Goal: Information Seeking & Learning: Learn about a topic

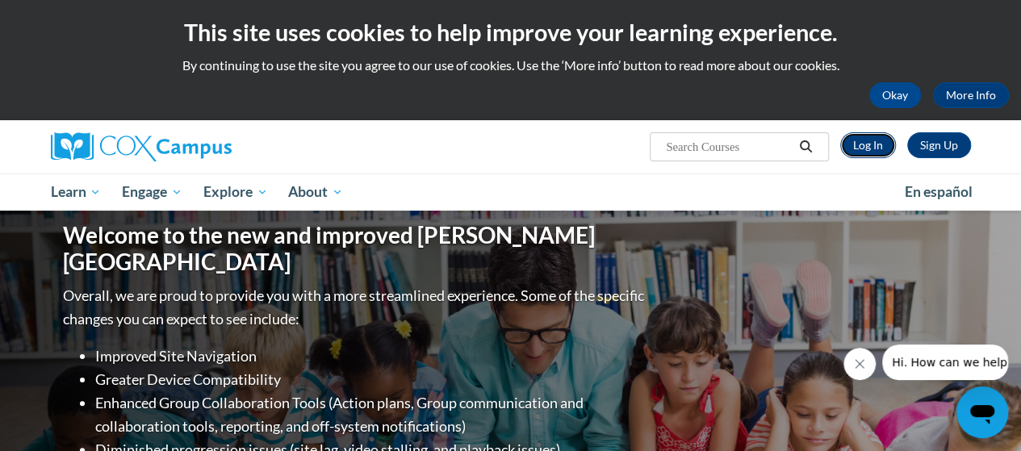
click at [867, 144] on link "Log In" at bounding box center [868, 145] width 56 height 26
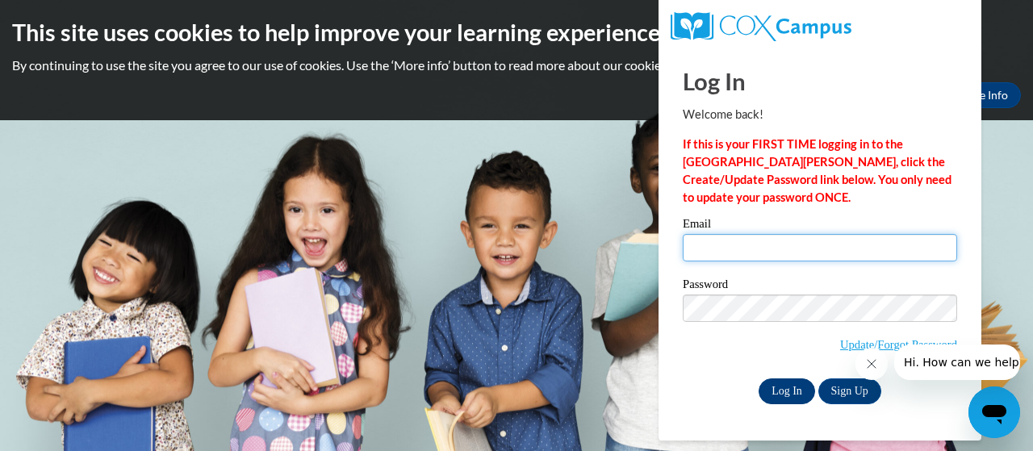
type input "[EMAIL_ADDRESS][DOMAIN_NAME]"
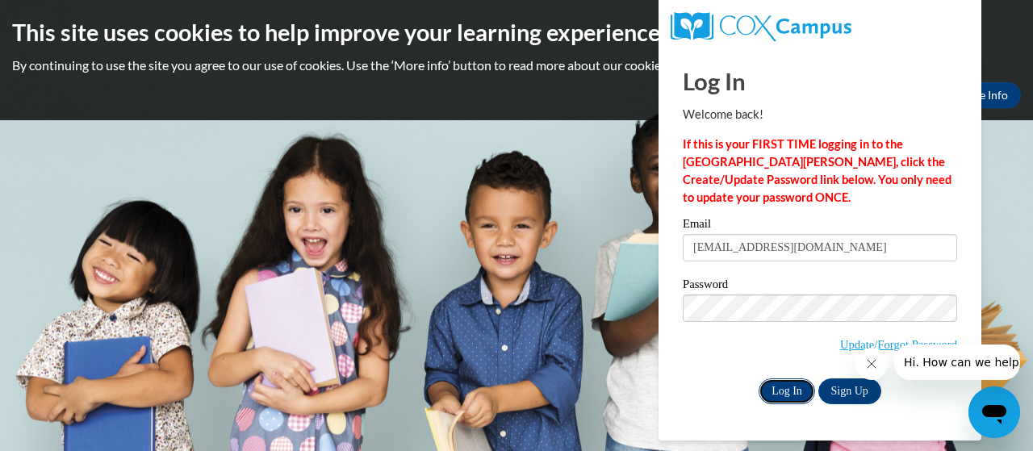
click at [786, 392] on input "Log In" at bounding box center [787, 391] width 56 height 26
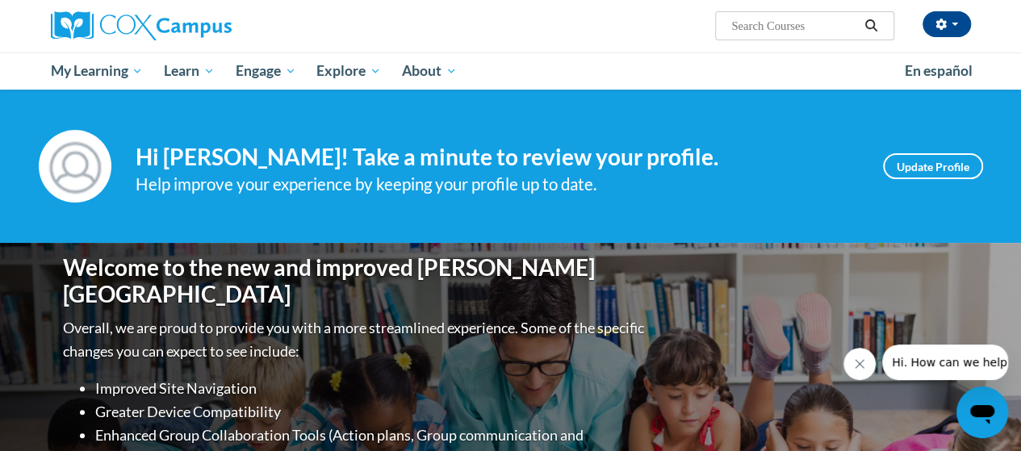
scroll to position [161, 0]
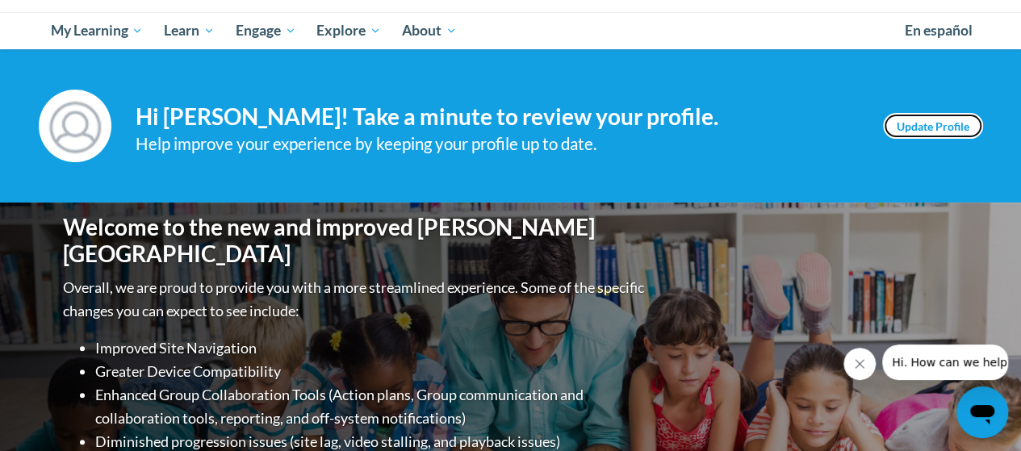
click at [921, 123] on link "Update Profile" at bounding box center [933, 126] width 100 height 26
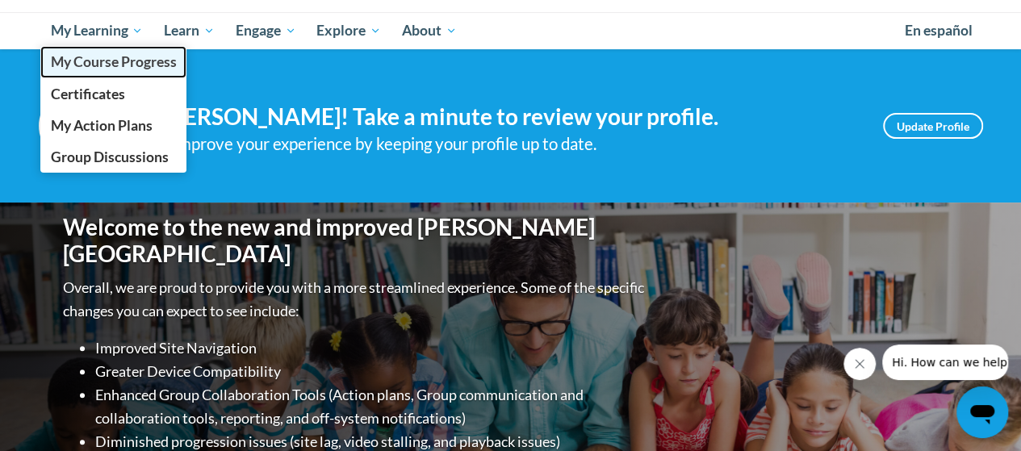
click at [116, 61] on span "My Course Progress" at bounding box center [113, 61] width 126 height 17
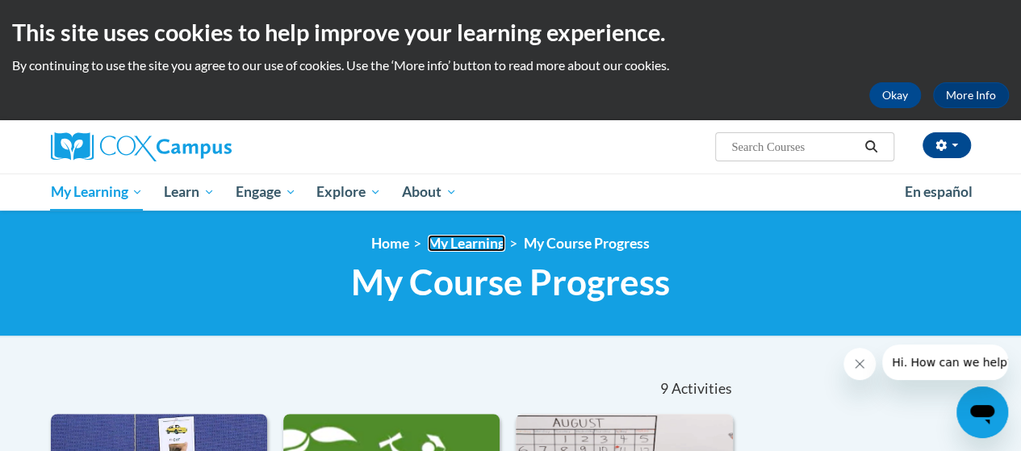
click at [494, 241] on link "My Learning" at bounding box center [466, 243] width 77 height 17
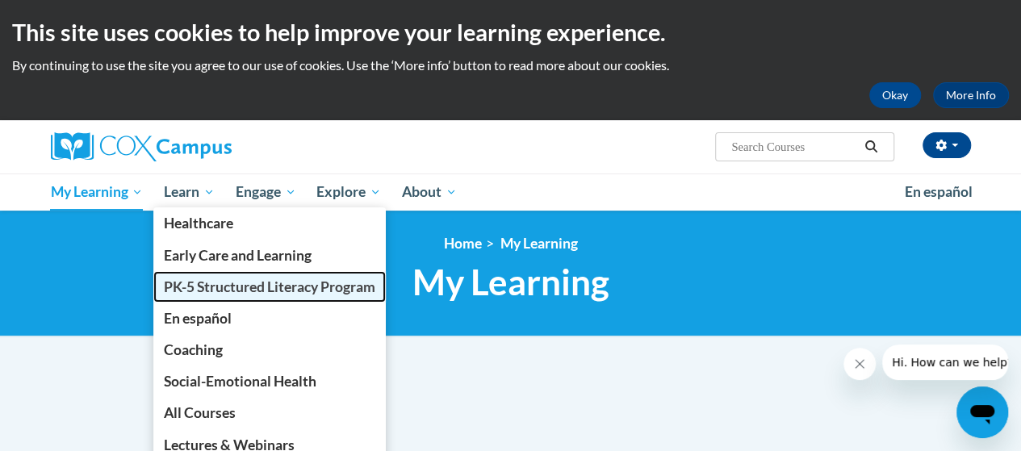
click at [213, 283] on span "PK-5 Structured Literacy Program" at bounding box center [269, 286] width 211 height 17
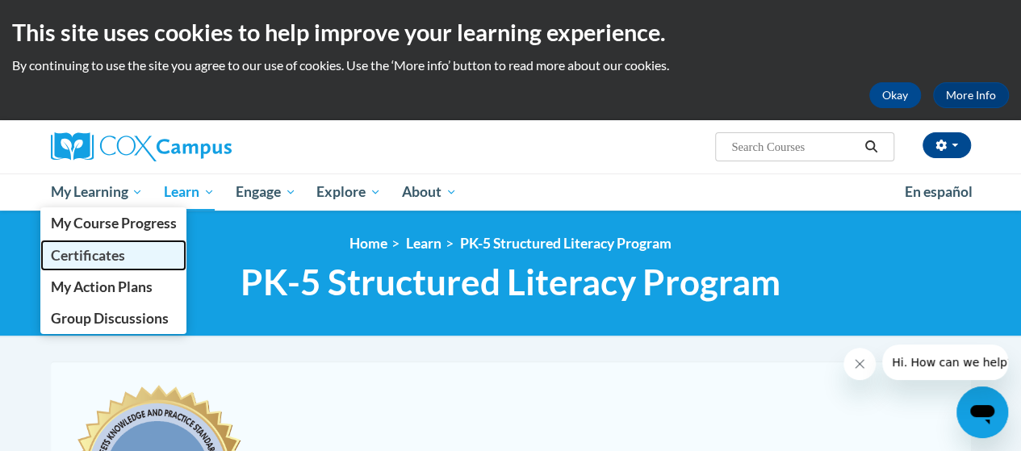
click at [115, 256] on span "Certificates" at bounding box center [87, 255] width 74 height 17
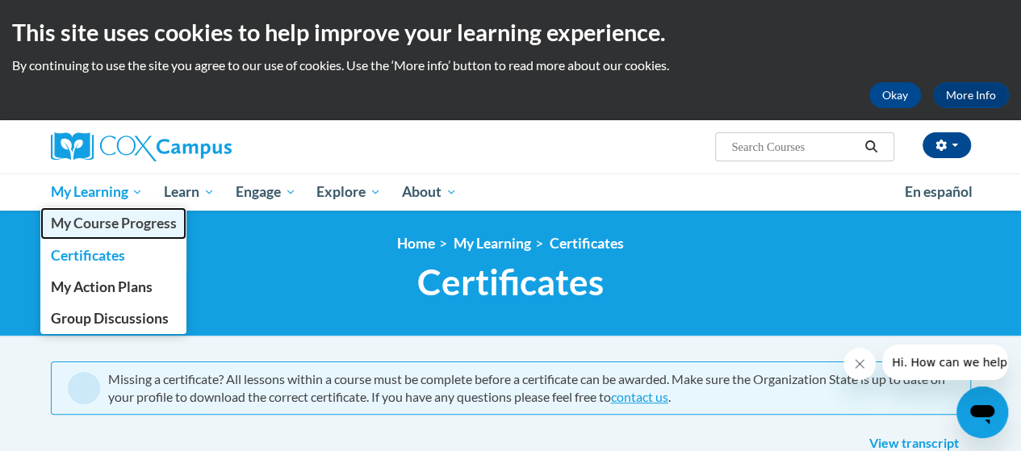
click at [86, 219] on span "My Course Progress" at bounding box center [113, 223] width 126 height 17
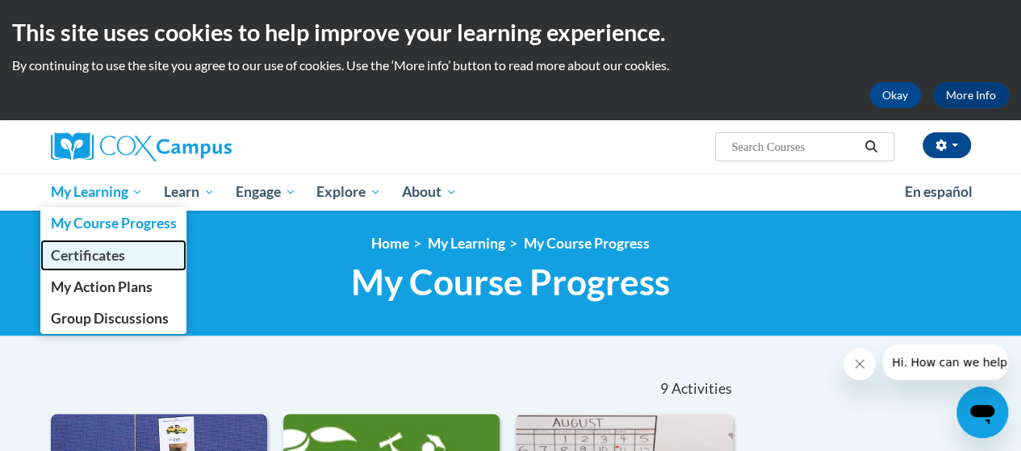
click at [104, 257] on span "Certificates" at bounding box center [87, 255] width 74 height 17
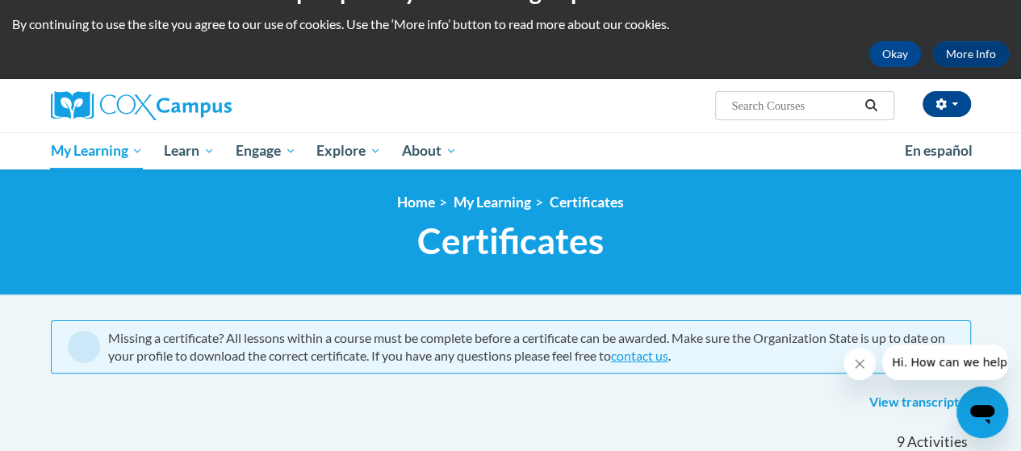
scroll to position [39, 0]
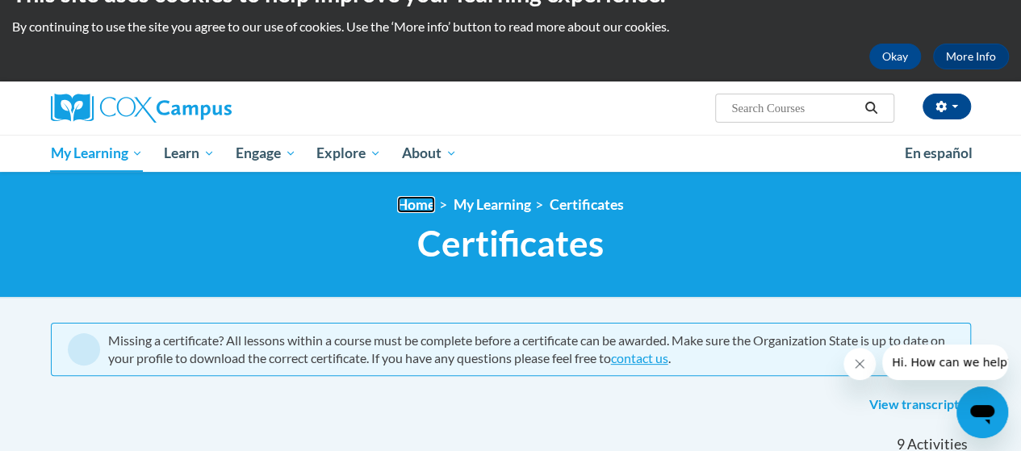
click at [423, 207] on link "Home" at bounding box center [416, 204] width 38 height 17
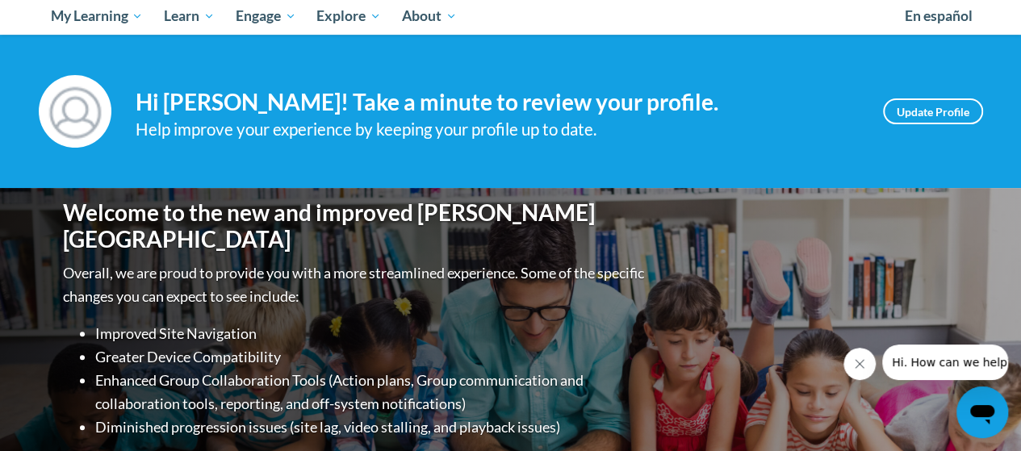
scroll to position [81, 0]
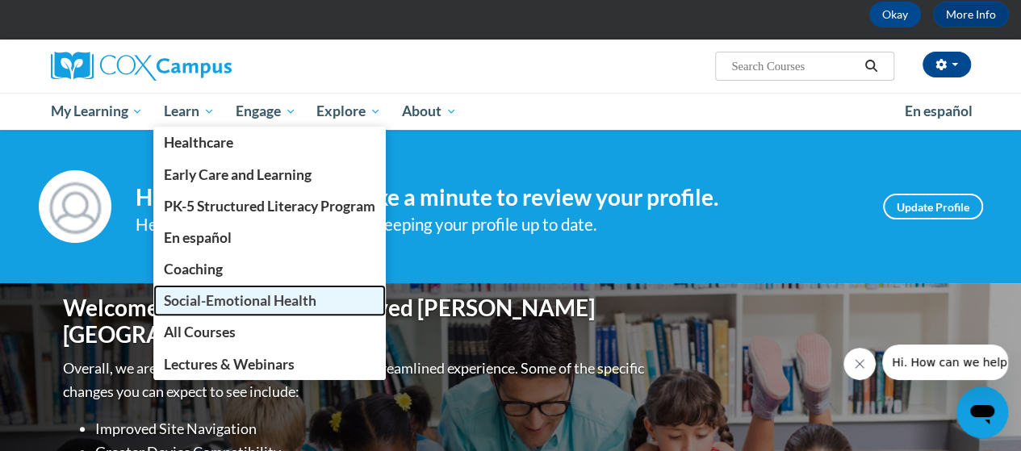
click at [208, 301] on span "Social-Emotional Health" at bounding box center [240, 300] width 153 height 17
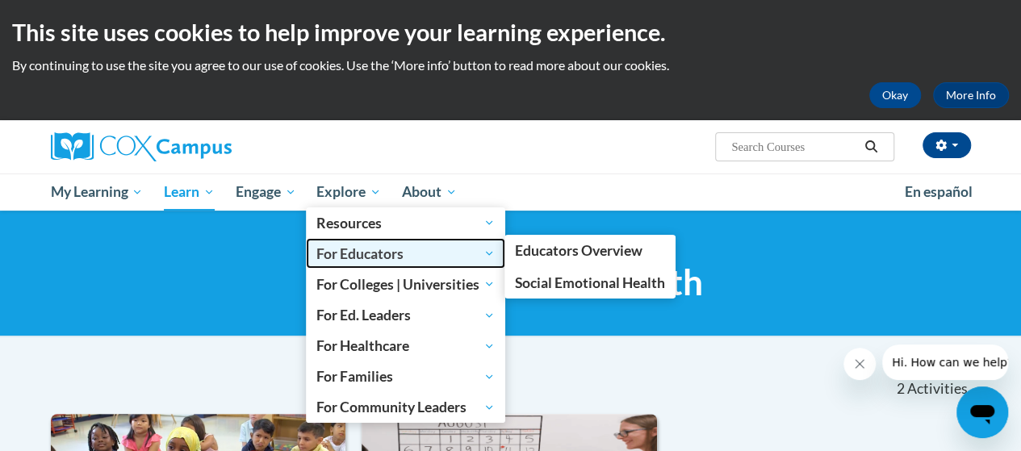
click at [349, 255] on span "For Educators" at bounding box center [405, 253] width 178 height 19
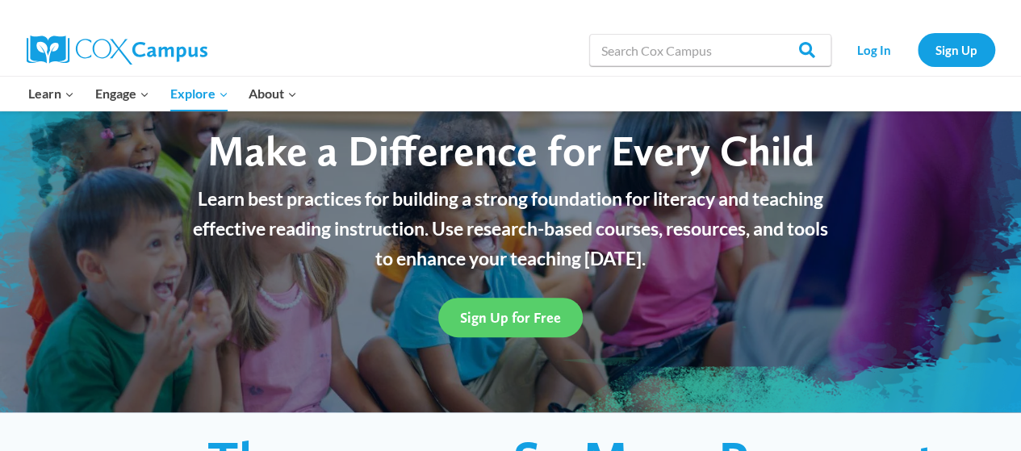
scroll to position [81, 0]
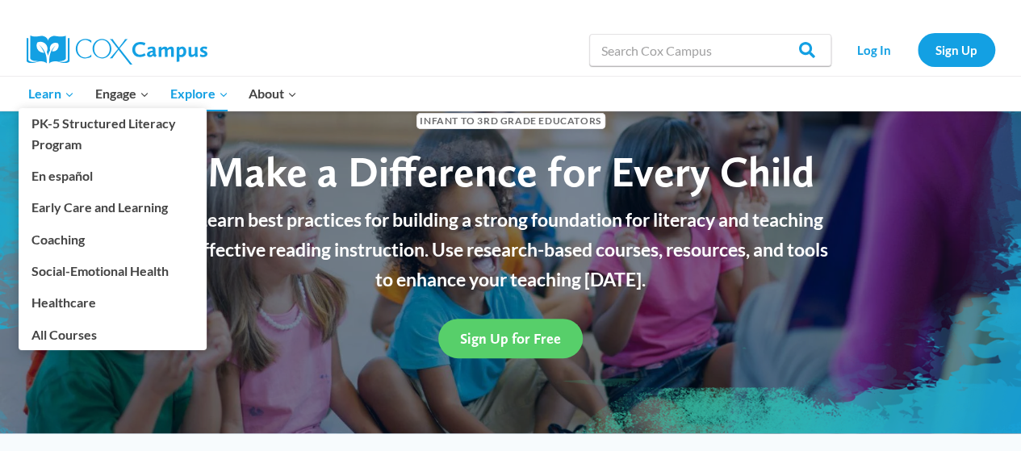
click at [50, 94] on span "Learn Expand" at bounding box center [51, 93] width 46 height 21
click at [60, 93] on span "Learn Expand" at bounding box center [51, 93] width 46 height 21
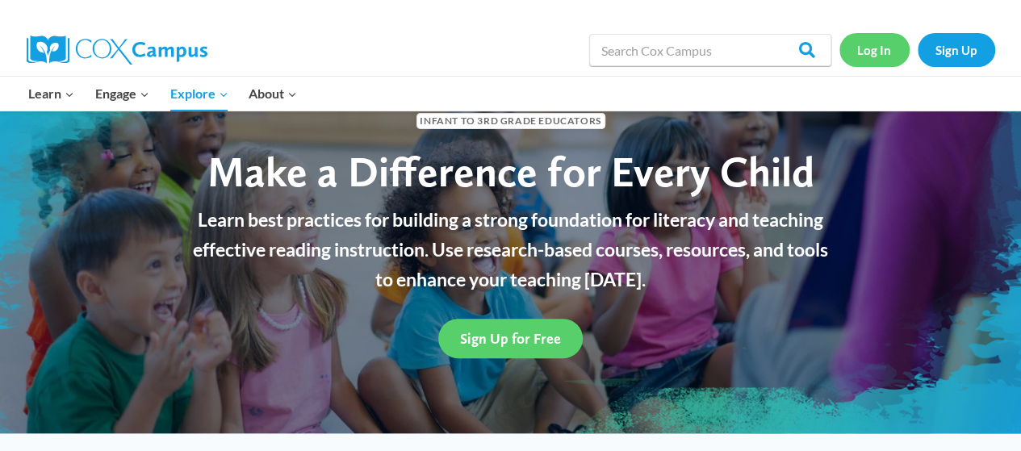
click at [867, 49] on link "Log In" at bounding box center [874, 49] width 70 height 33
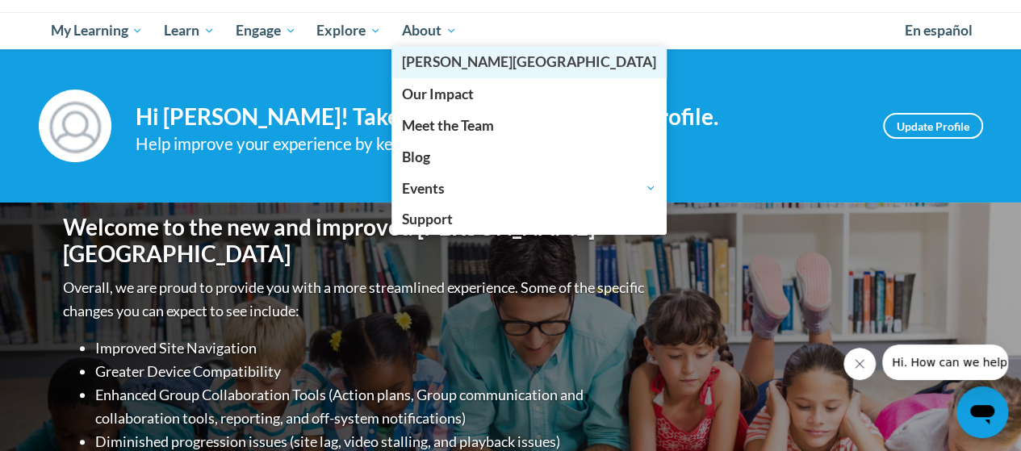
scroll to position [81, 0]
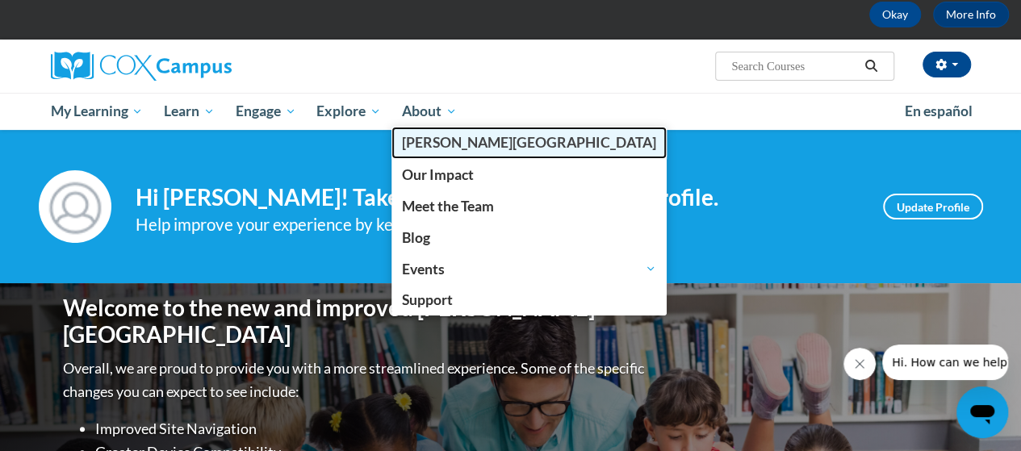
click at [449, 146] on span "[GEOGRAPHIC_DATA]" at bounding box center [529, 142] width 254 height 17
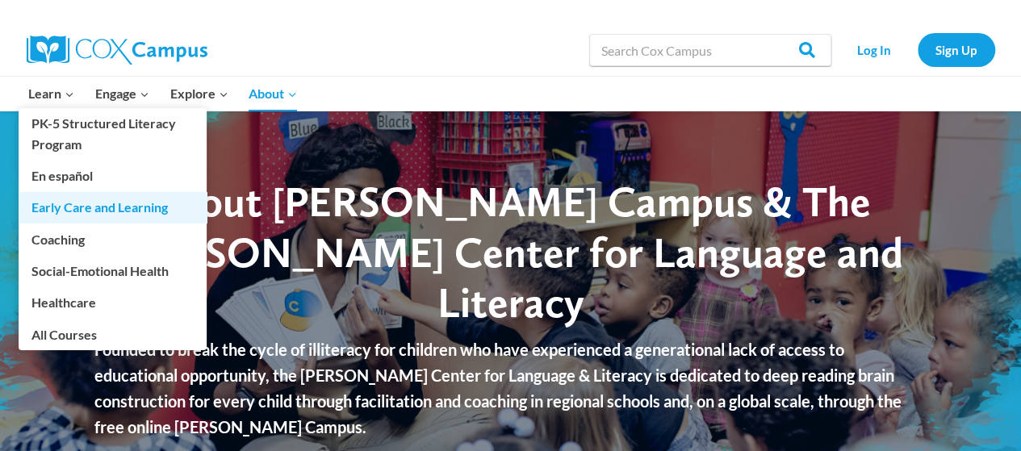
click at [74, 207] on link "Early Care and Learning" at bounding box center [113, 207] width 188 height 31
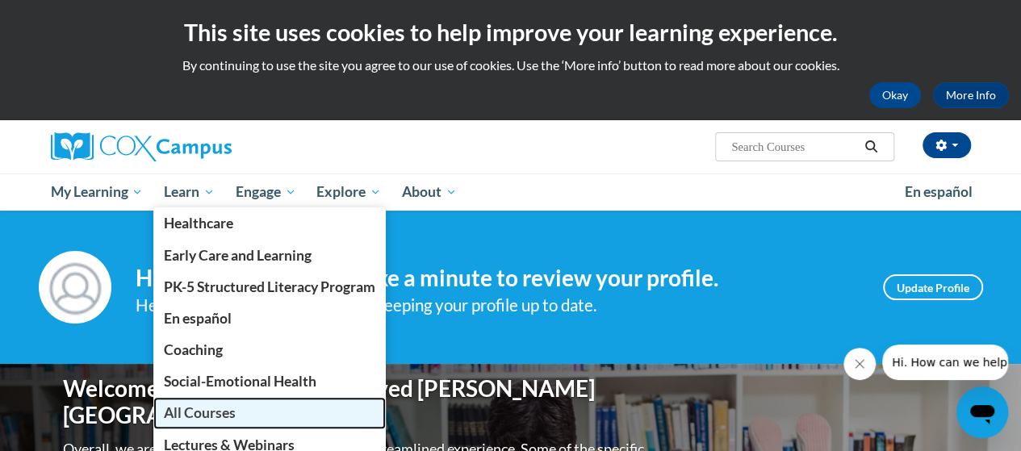
click at [217, 412] on span "All Courses" at bounding box center [200, 412] width 72 height 17
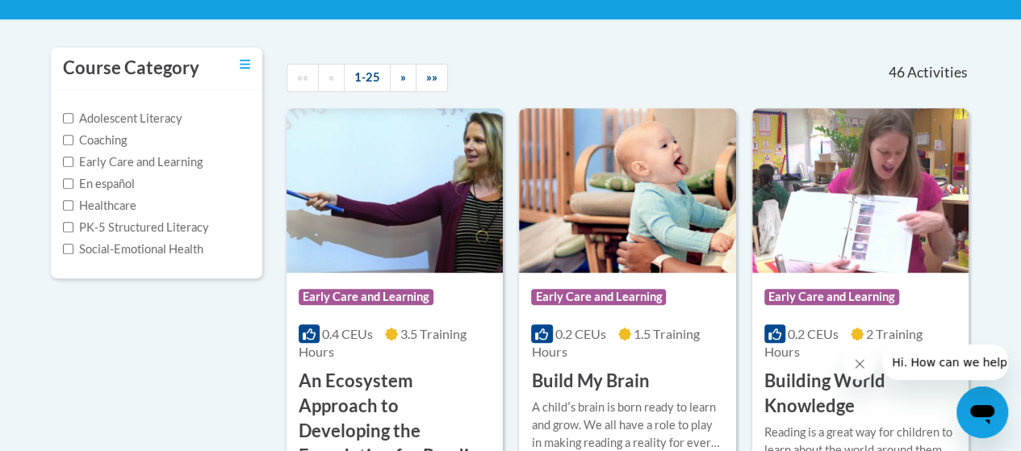
scroll to position [403, 0]
